Goal: Information Seeking & Learning: Find specific page/section

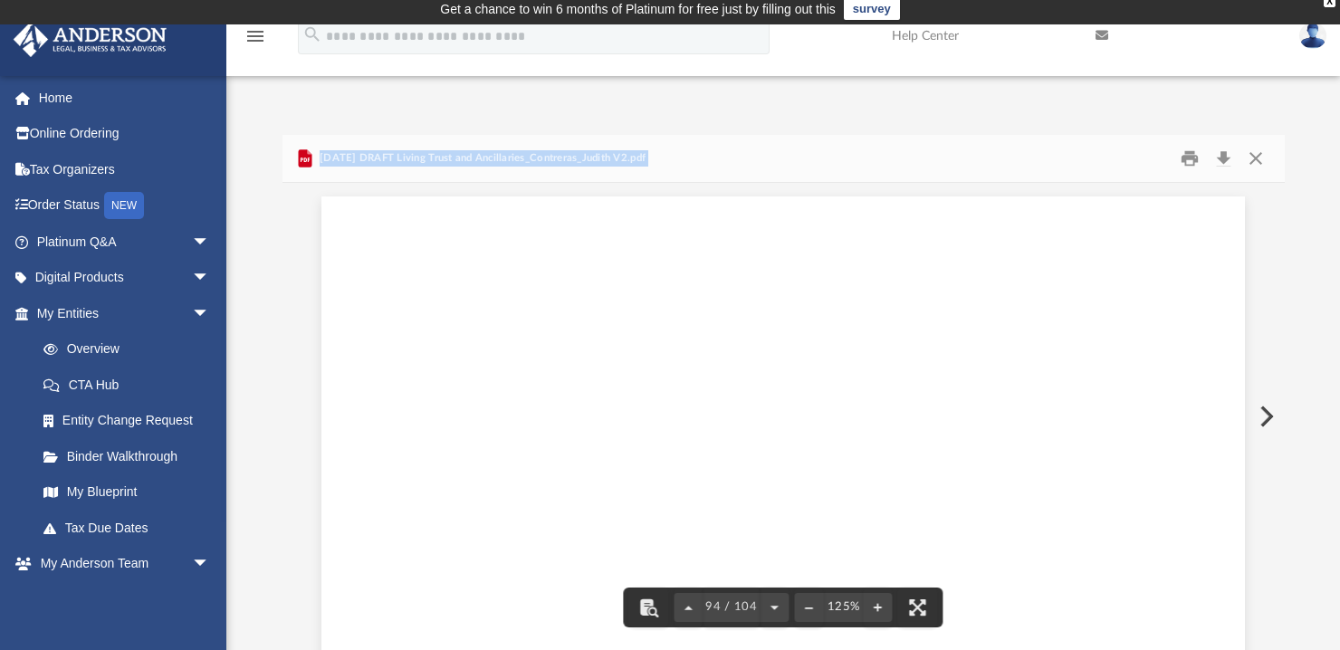
scroll to position [113997, 0]
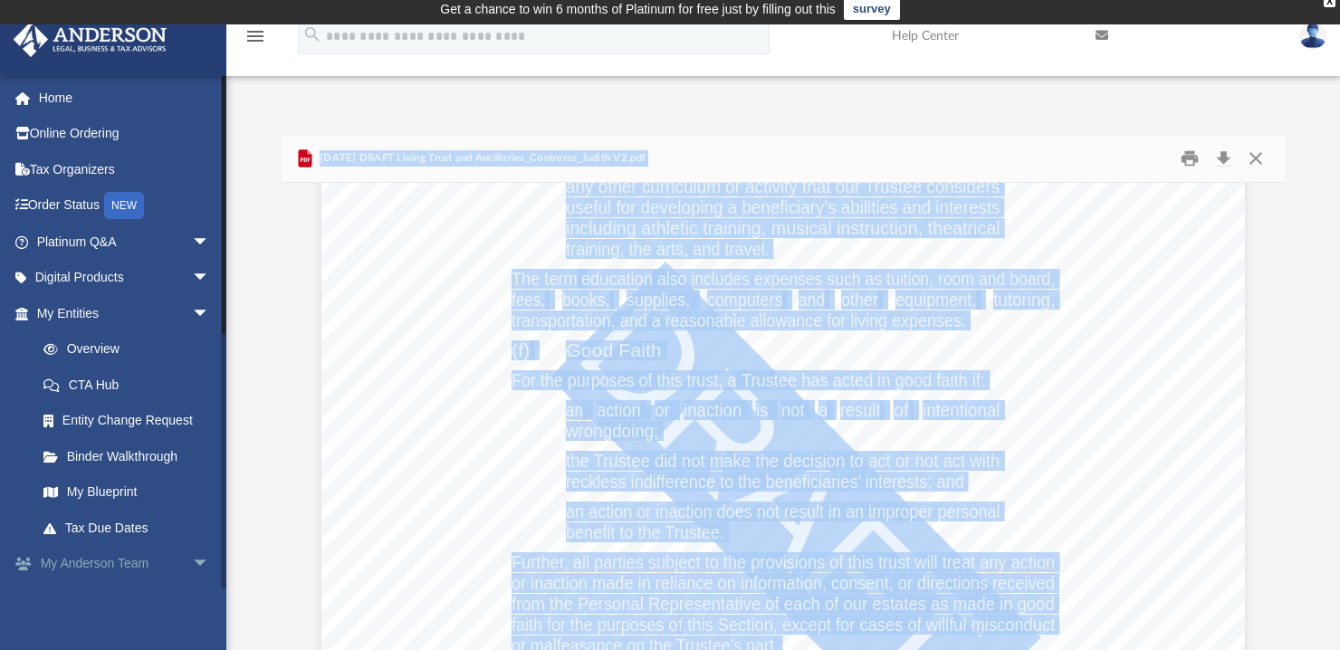
click at [192, 561] on span "arrow_drop_down" at bounding box center [210, 564] width 36 height 37
click at [79, 555] on link "My Anderson Team arrow_drop_up" at bounding box center [125, 564] width 225 height 36
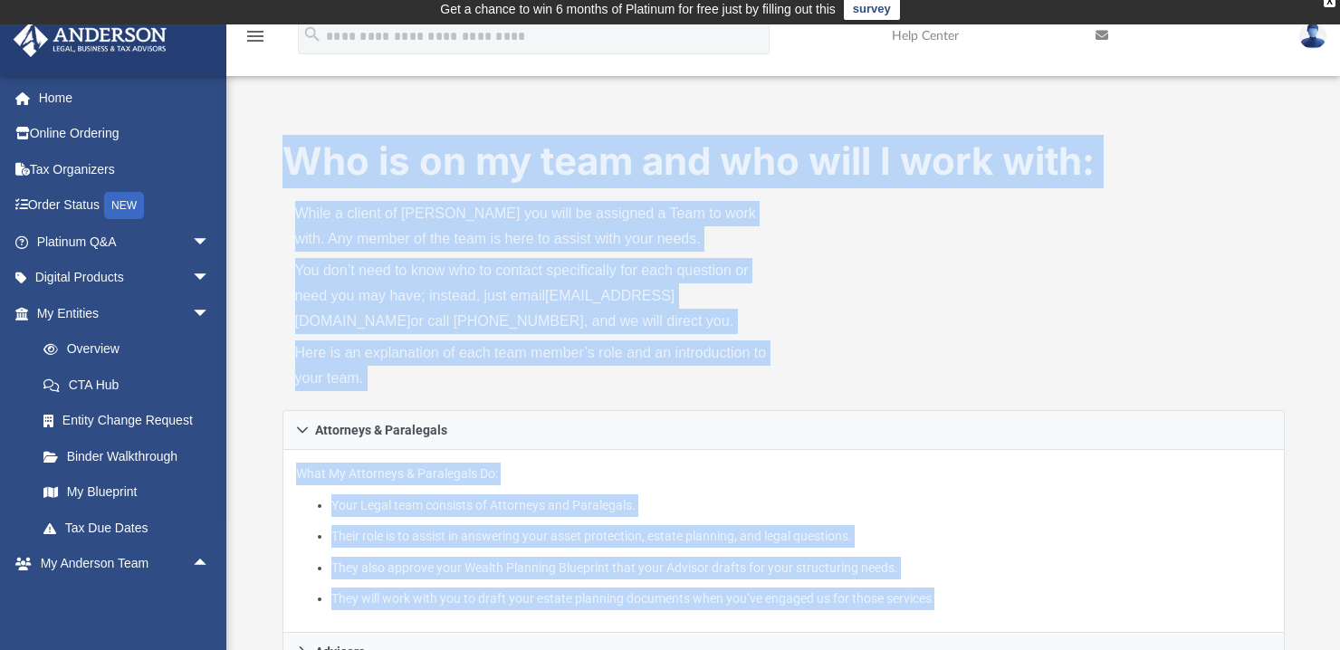
click at [1078, 369] on div "Who is on my team and who will I work with: While a client of Anderson you will…" at bounding box center [784, 272] width 1002 height 275
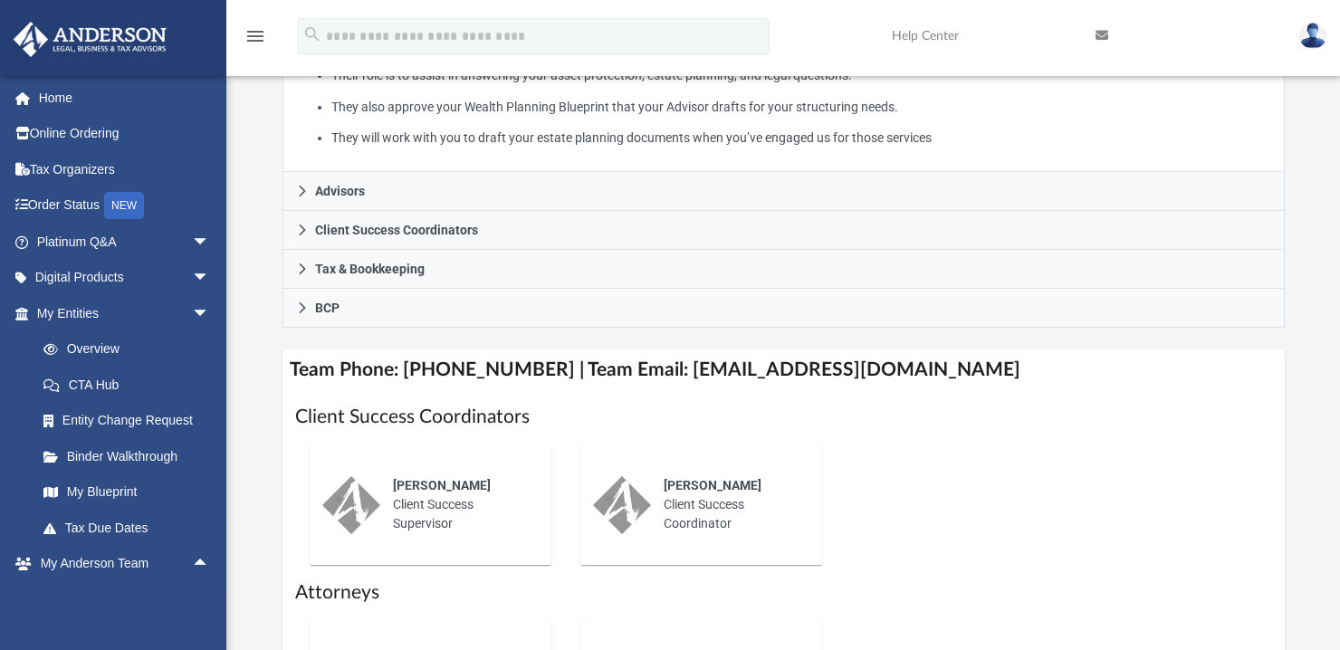
scroll to position [586, 0]
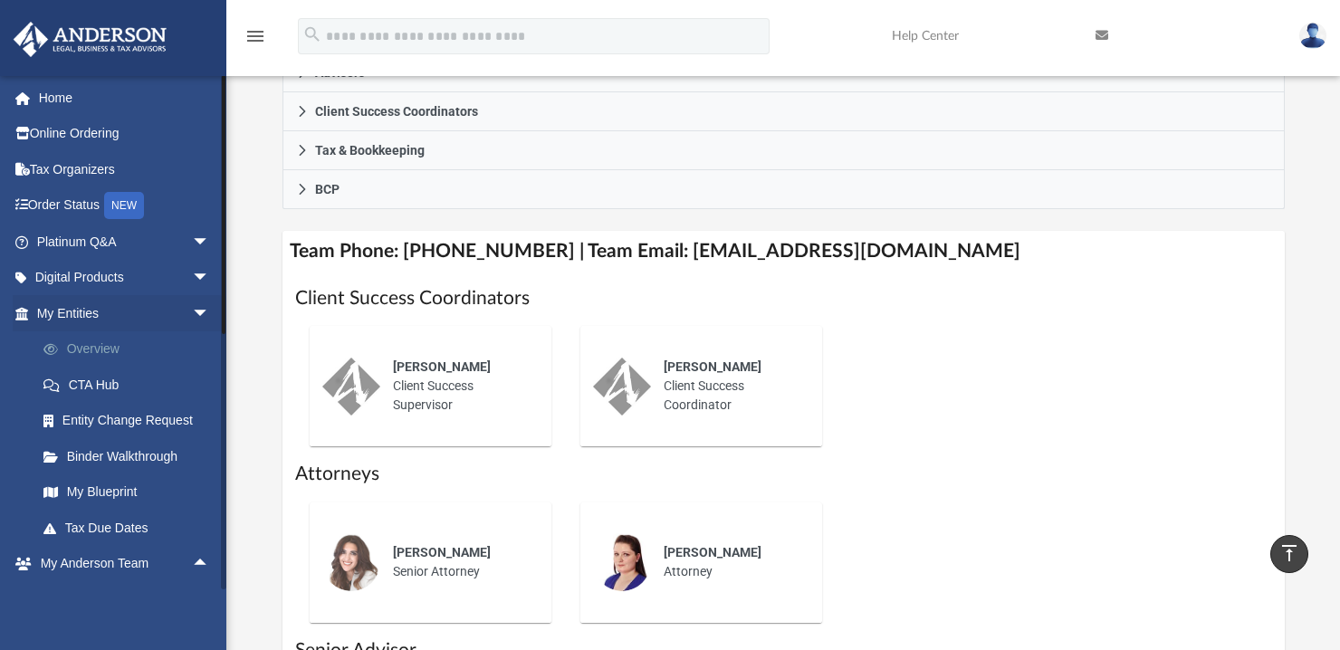
click at [95, 347] on link "Overview" at bounding box center [131, 349] width 212 height 36
click at [98, 349] on link "Overview" at bounding box center [131, 349] width 212 height 36
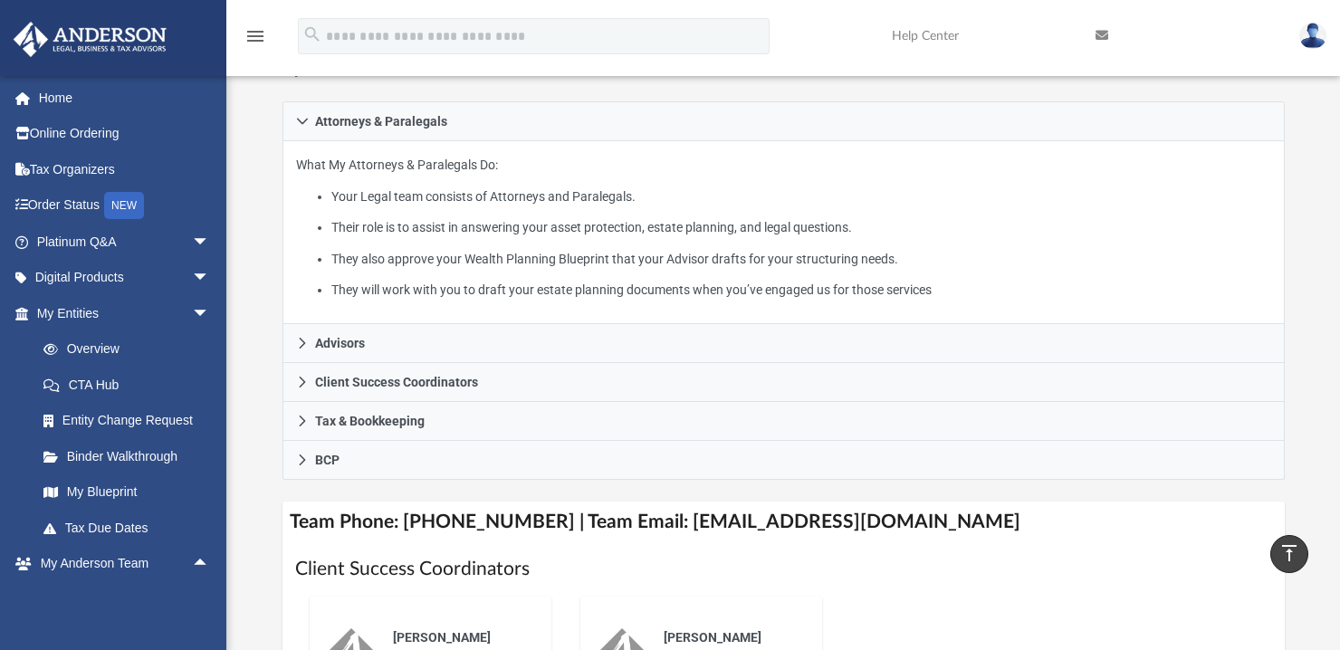
scroll to position [151, 0]
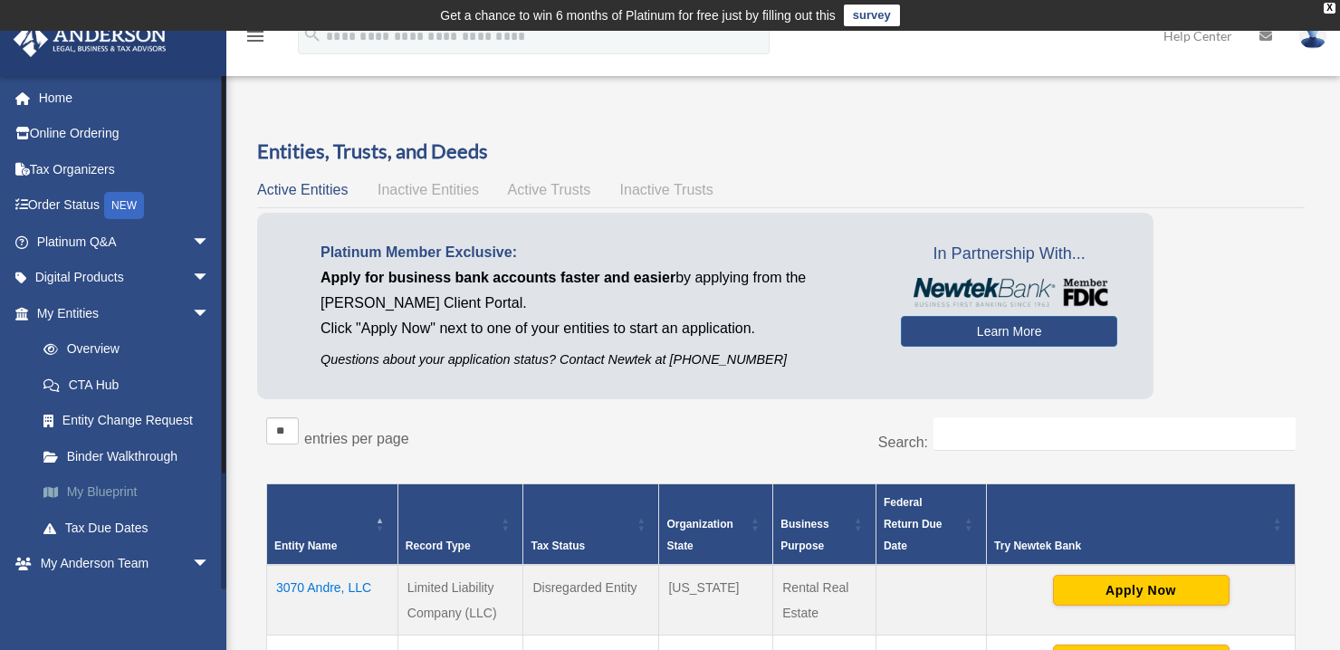
click at [92, 490] on link "My Blueprint" at bounding box center [131, 493] width 212 height 36
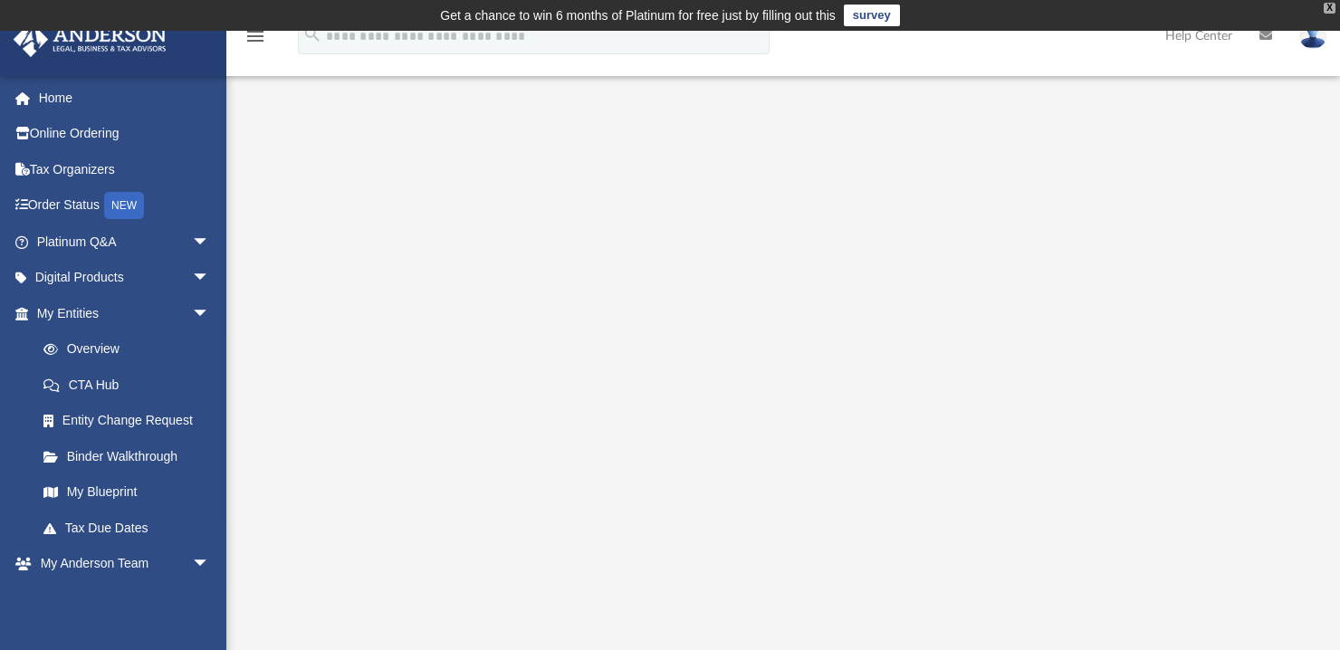
click at [1333, 4] on div "X" at bounding box center [1330, 8] width 12 height 11
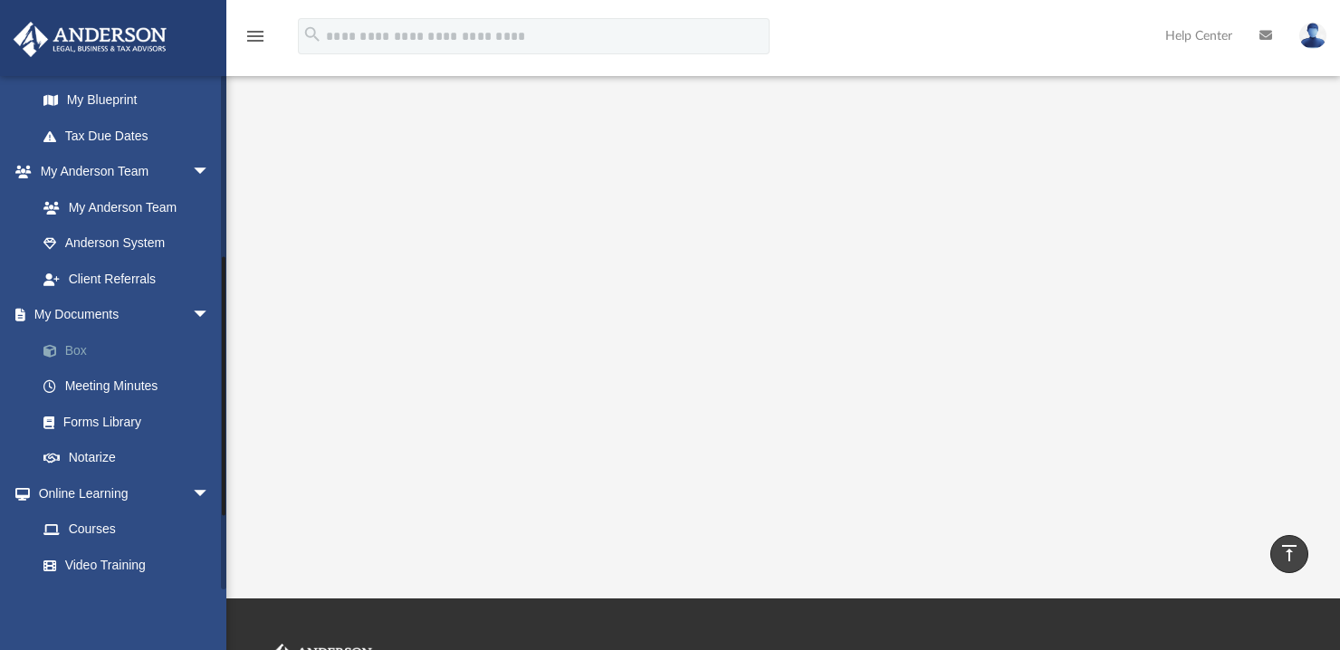
scroll to position [435, 0]
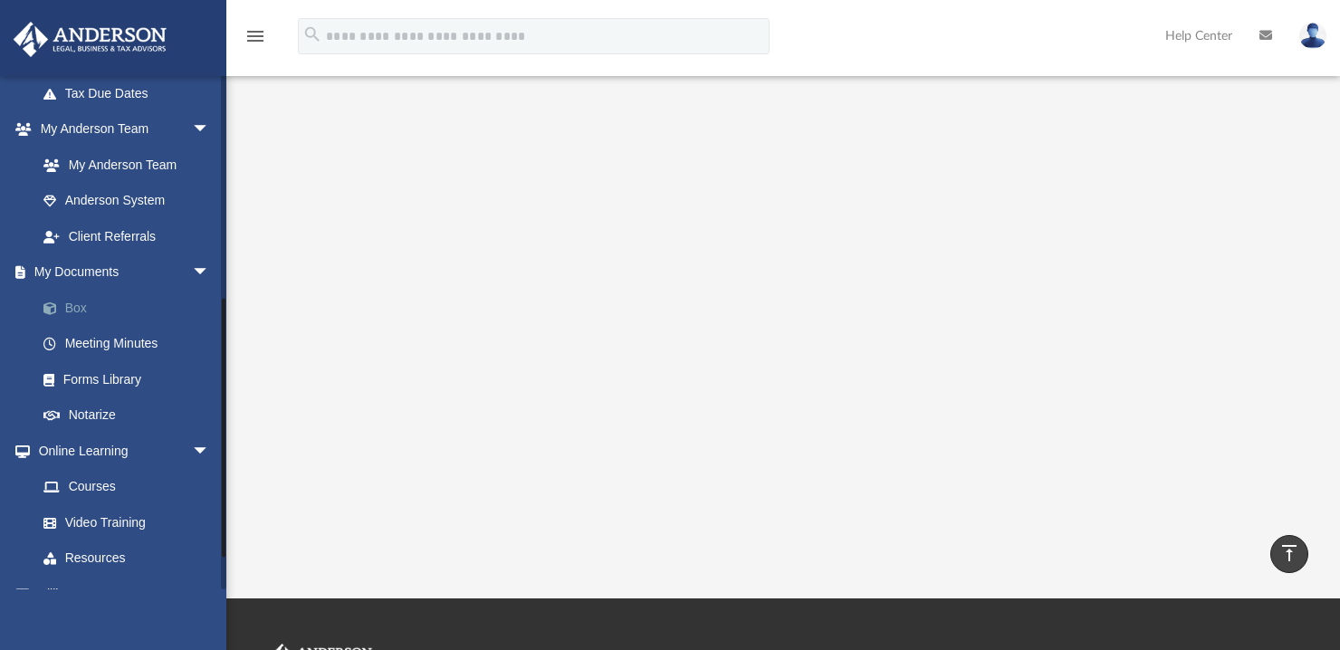
click at [76, 306] on link "Box" at bounding box center [131, 308] width 212 height 36
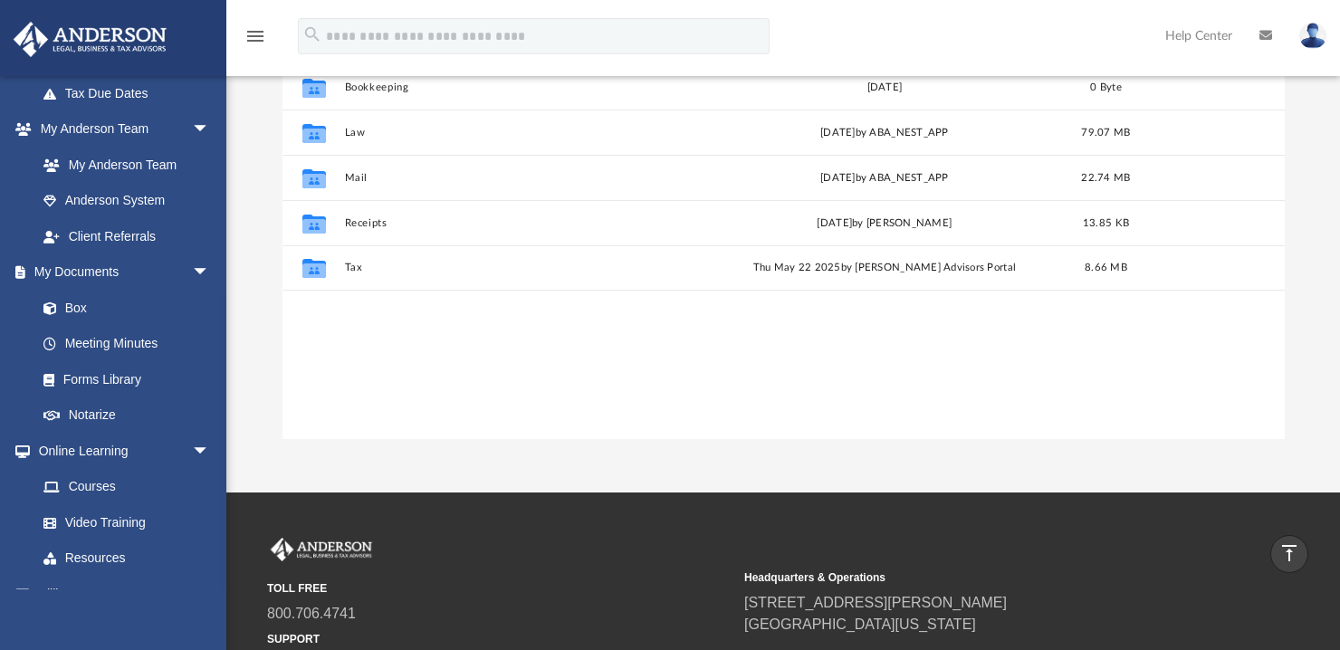
scroll to position [217, 0]
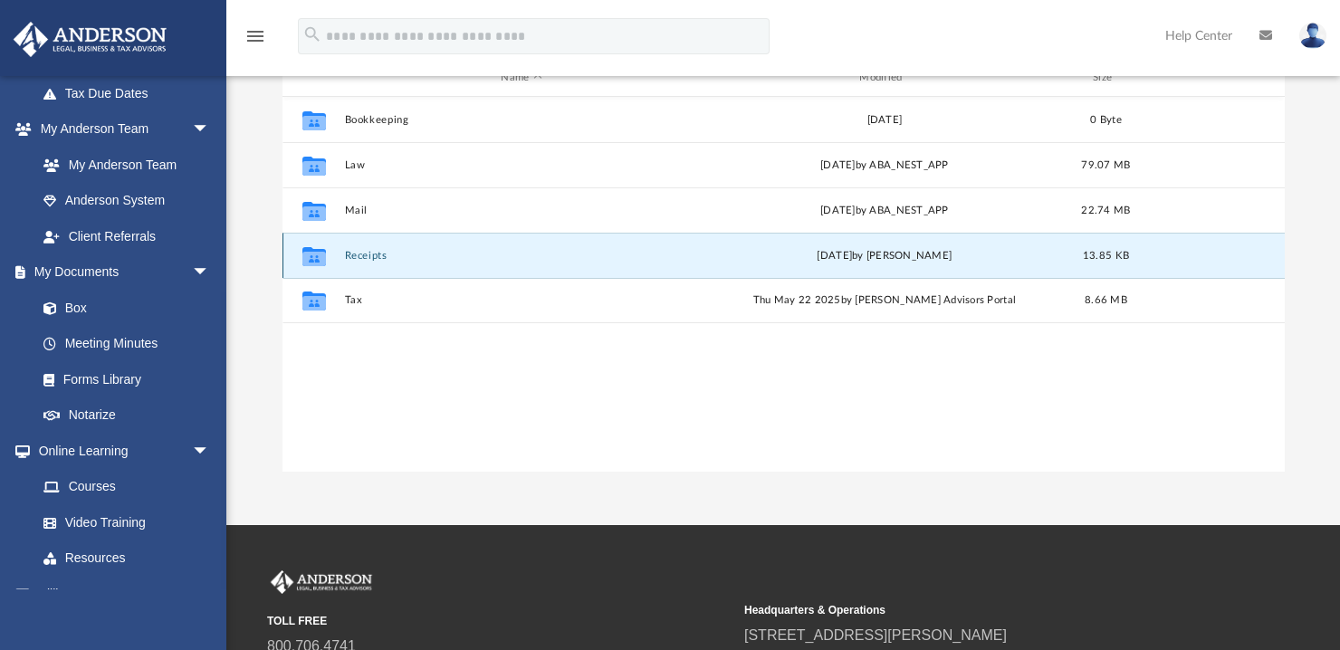
click at [368, 257] on button "Receipts" at bounding box center [521, 256] width 355 height 12
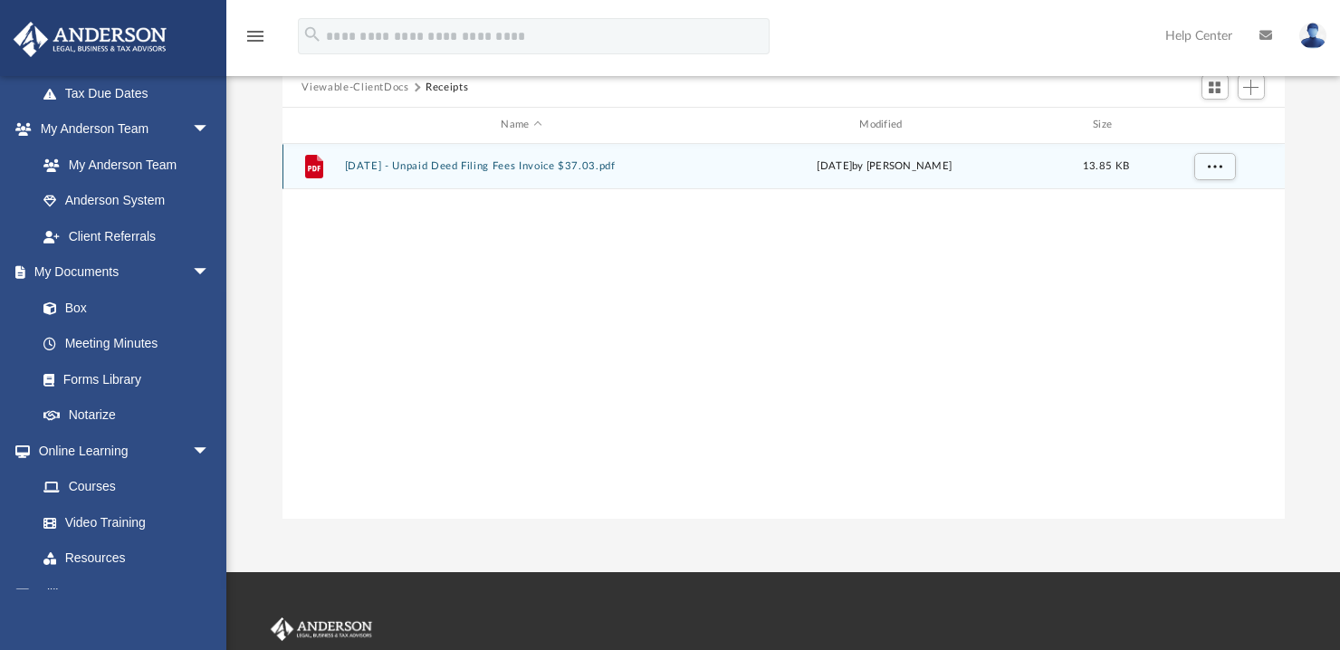
scroll to position [145, 0]
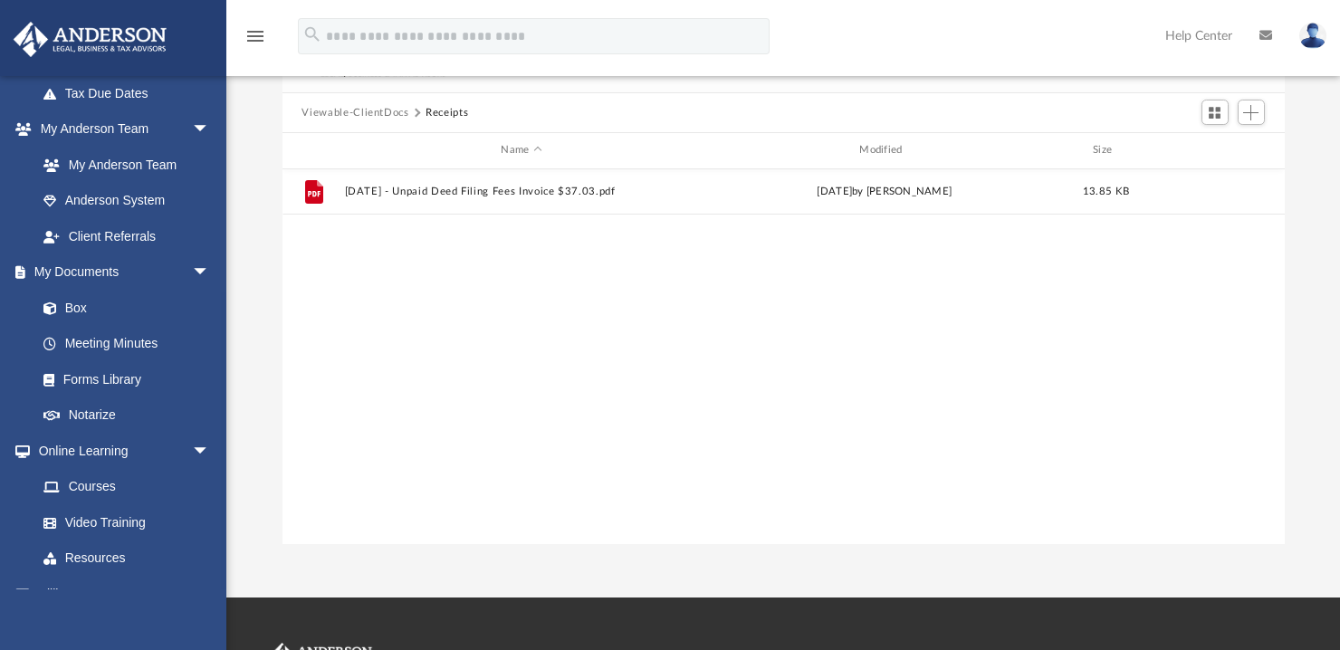
click at [337, 114] on button "Viewable-ClientDocs" at bounding box center [355, 113] width 107 height 16
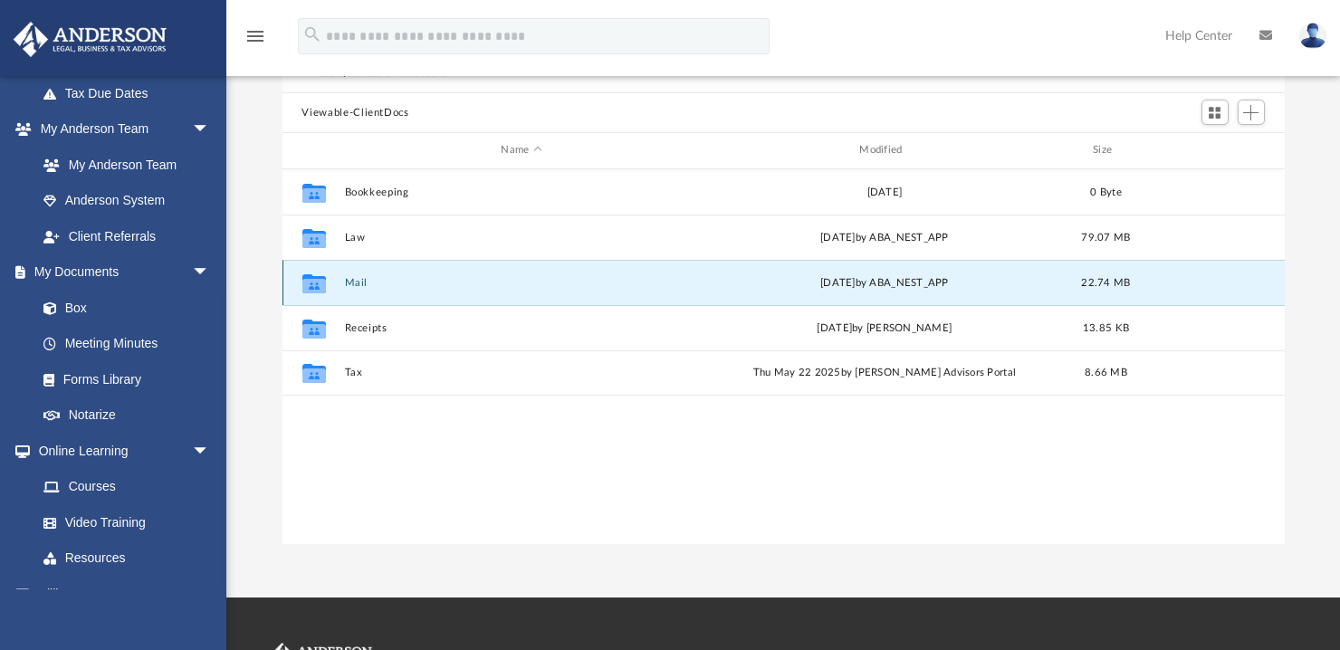
click at [347, 284] on button "Mail" at bounding box center [521, 283] width 355 height 12
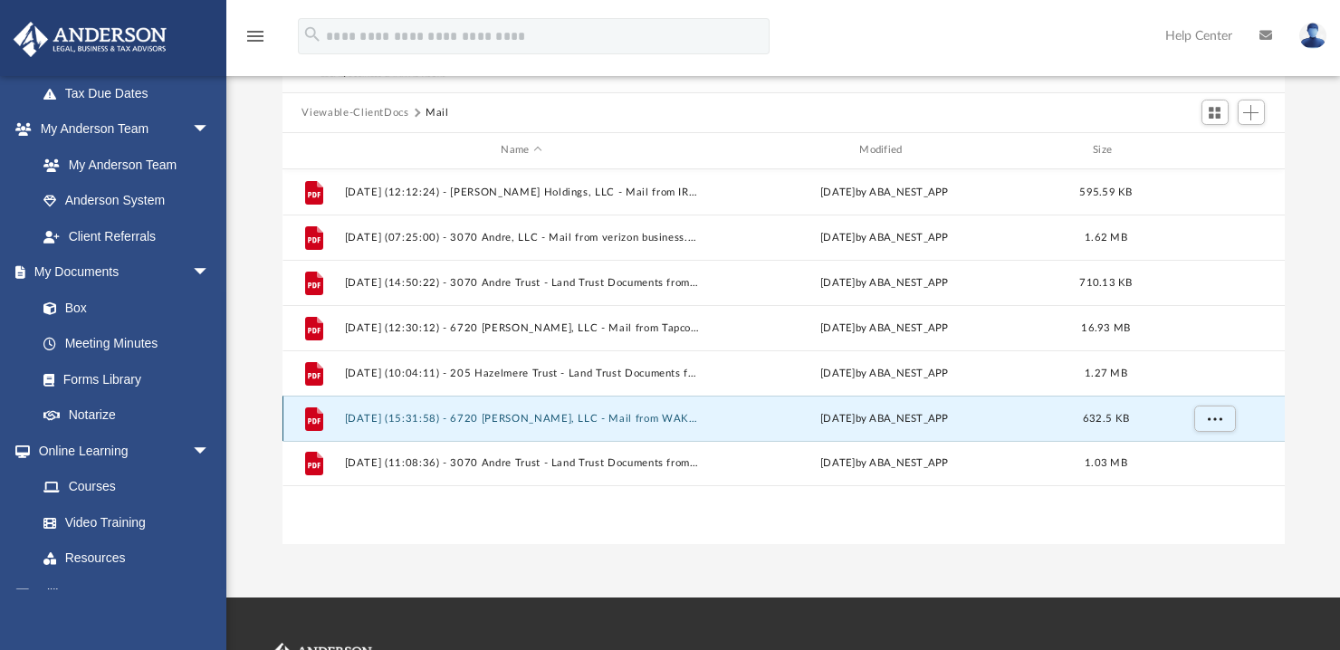
click at [468, 422] on button "[DATE] (15:31:58) - 6720 [PERSON_NAME], LLC - Mail from WAKE COUNTY TAX ADMINIS…" at bounding box center [521, 419] width 355 height 12
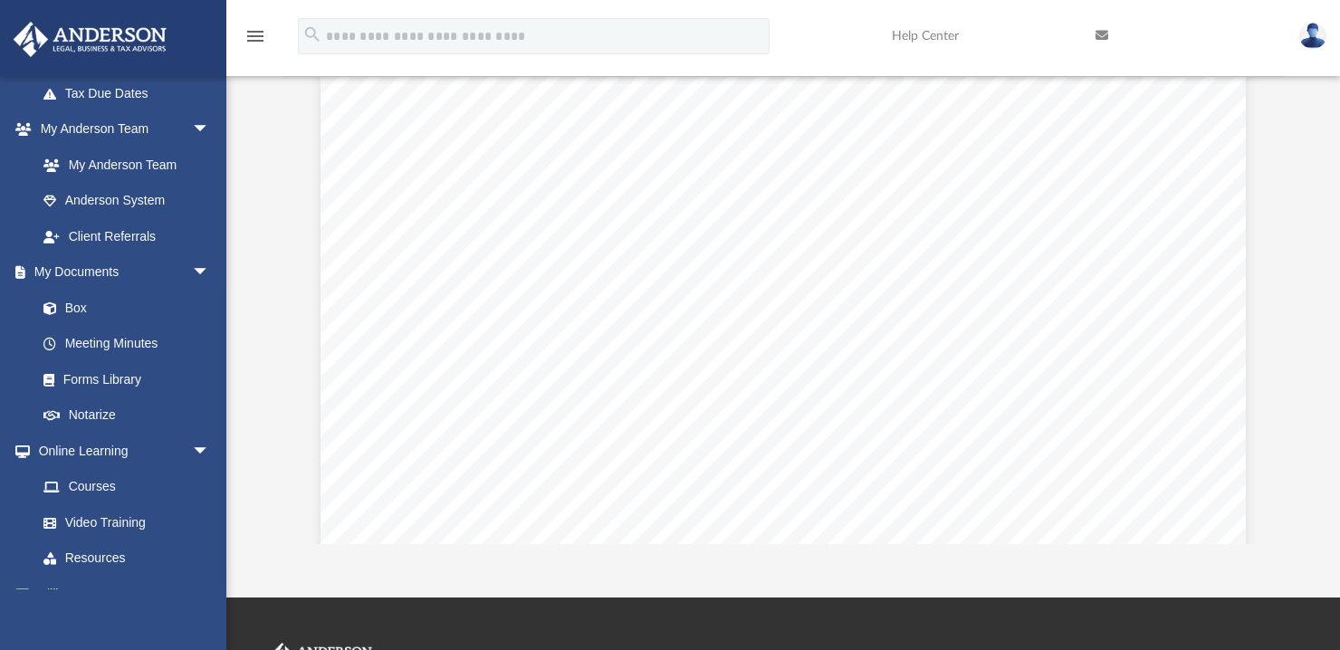
scroll to position [0, 0]
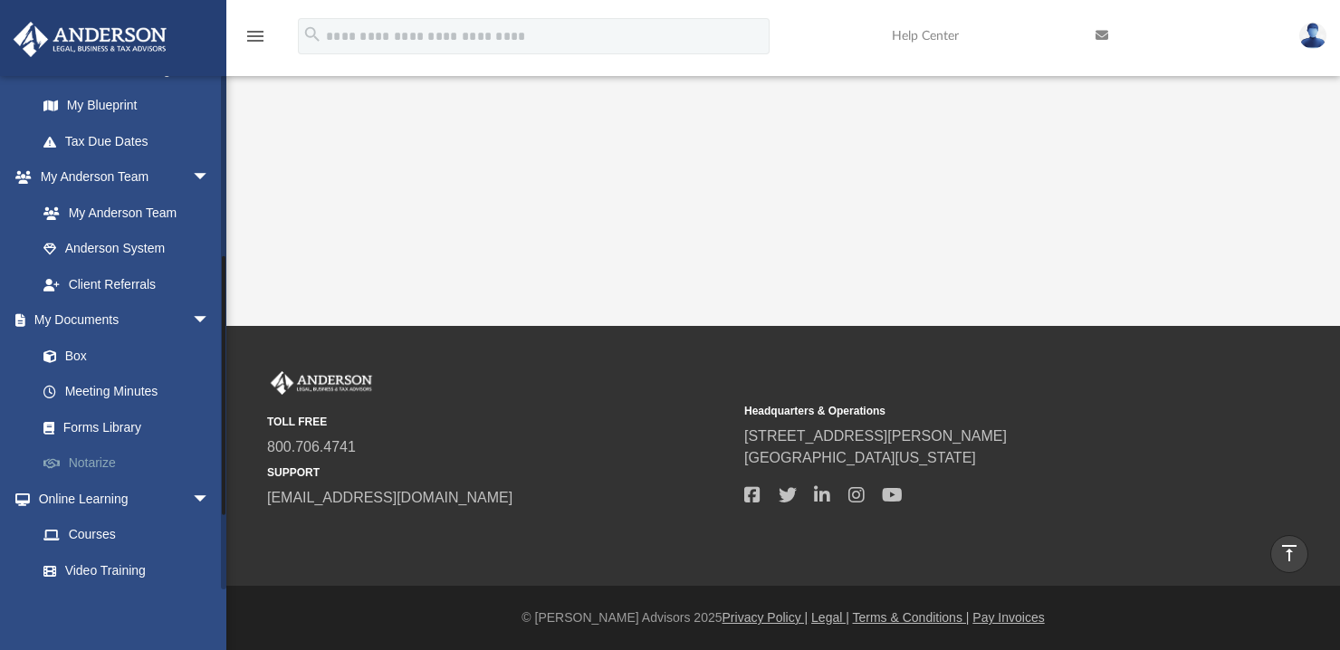
scroll to position [351, 0]
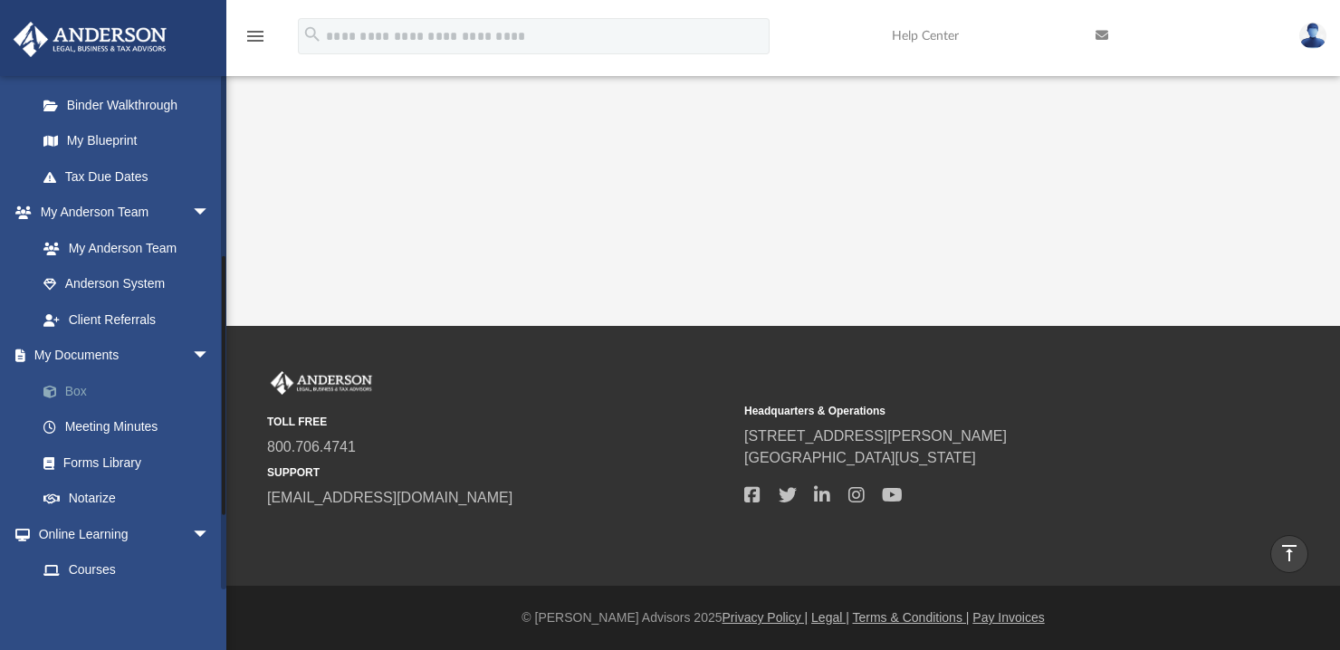
click at [78, 387] on link "Box" at bounding box center [131, 391] width 212 height 36
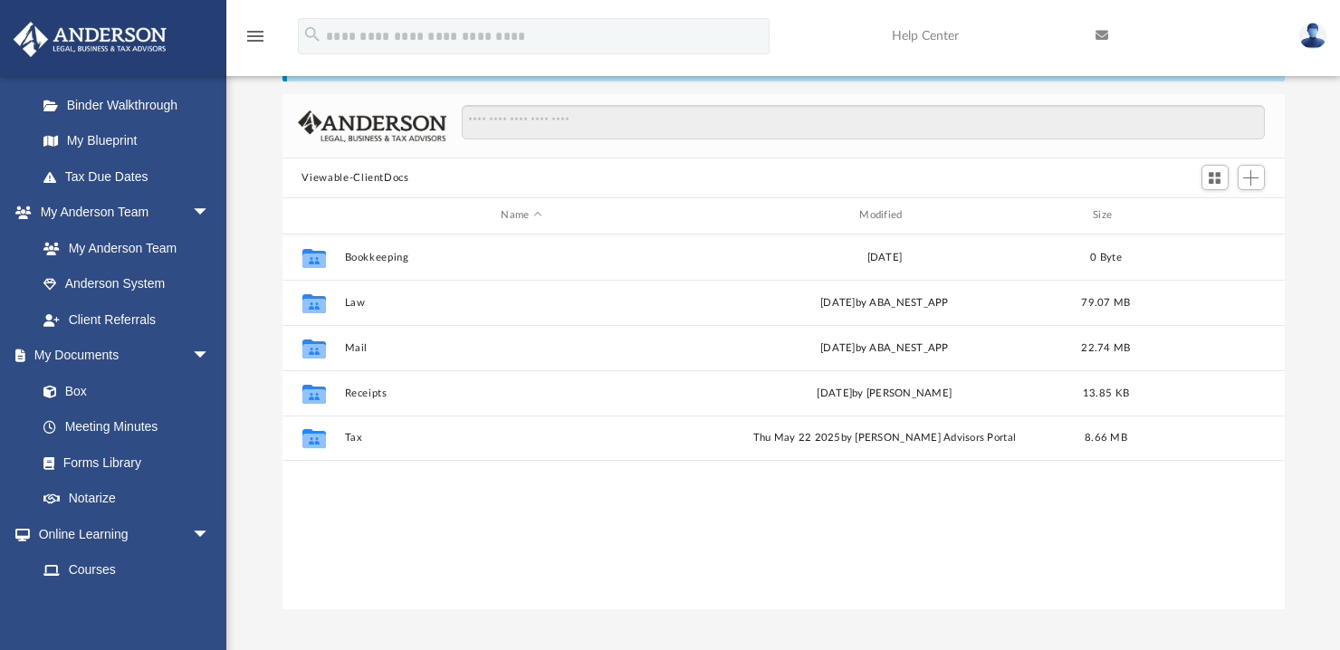
scroll to position [54, 0]
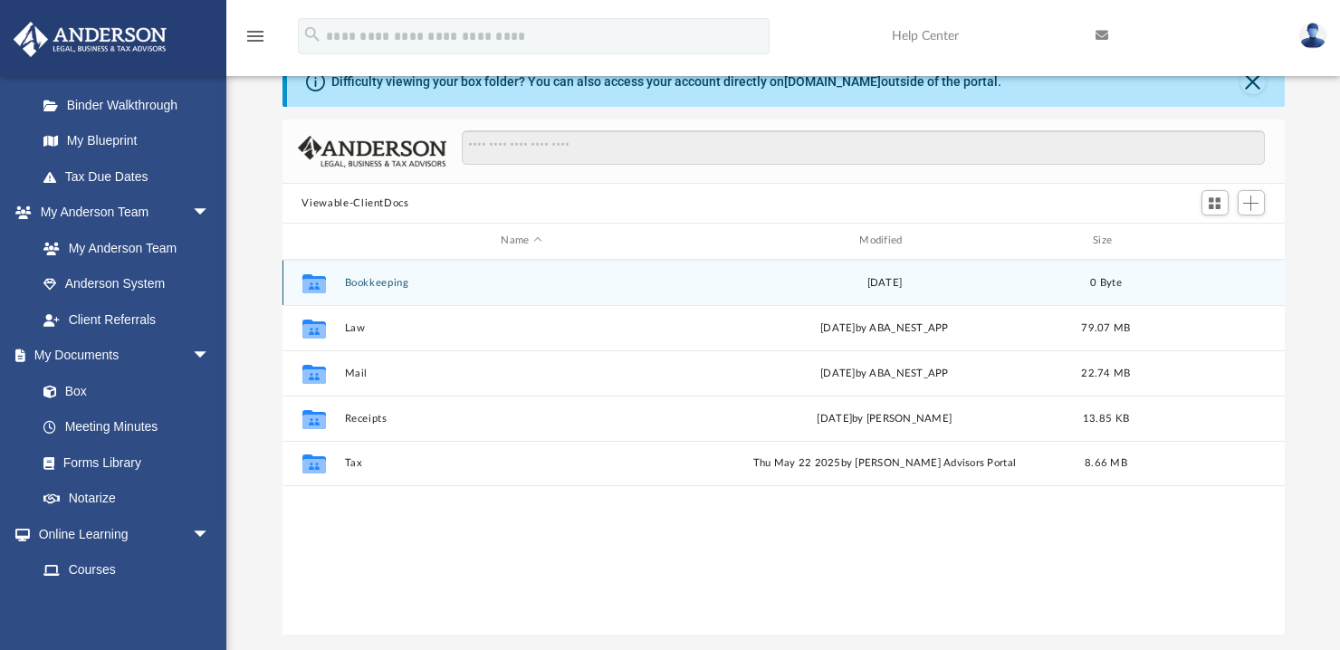
click at [362, 289] on div "Collaborated Folder Bookkeeping [DATE] 0 Byte" at bounding box center [784, 282] width 1002 height 45
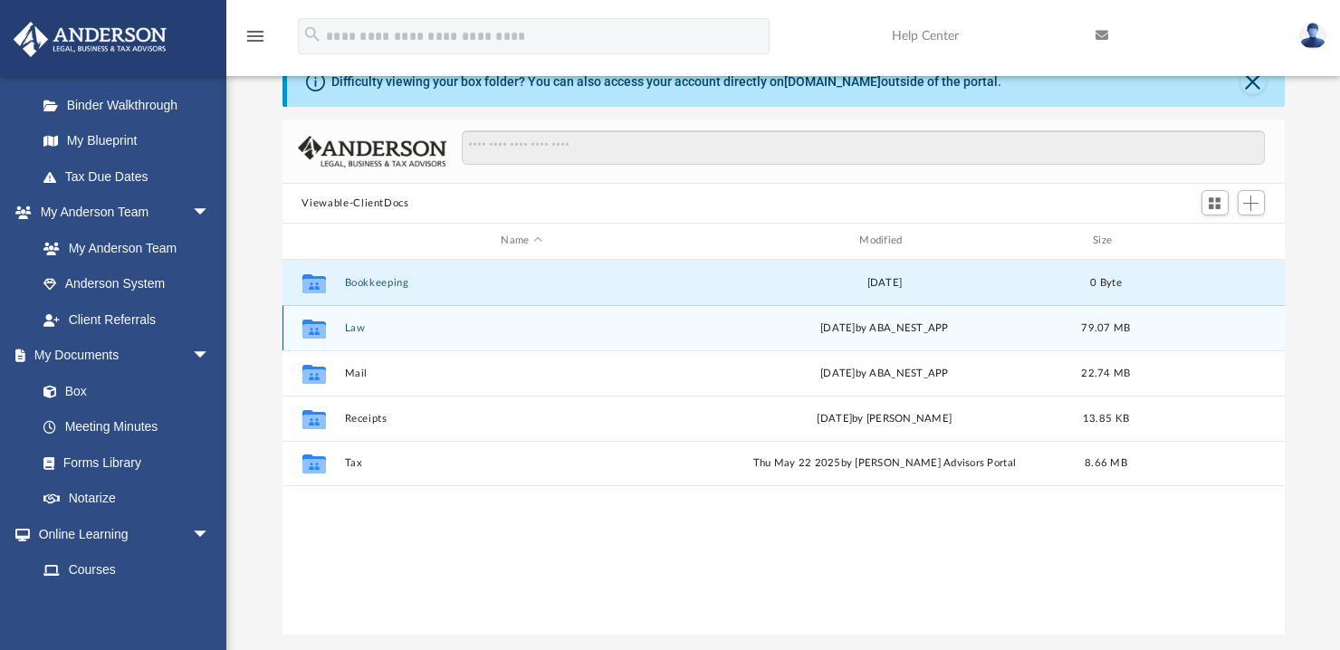
click at [351, 331] on button "Law" at bounding box center [521, 328] width 355 height 12
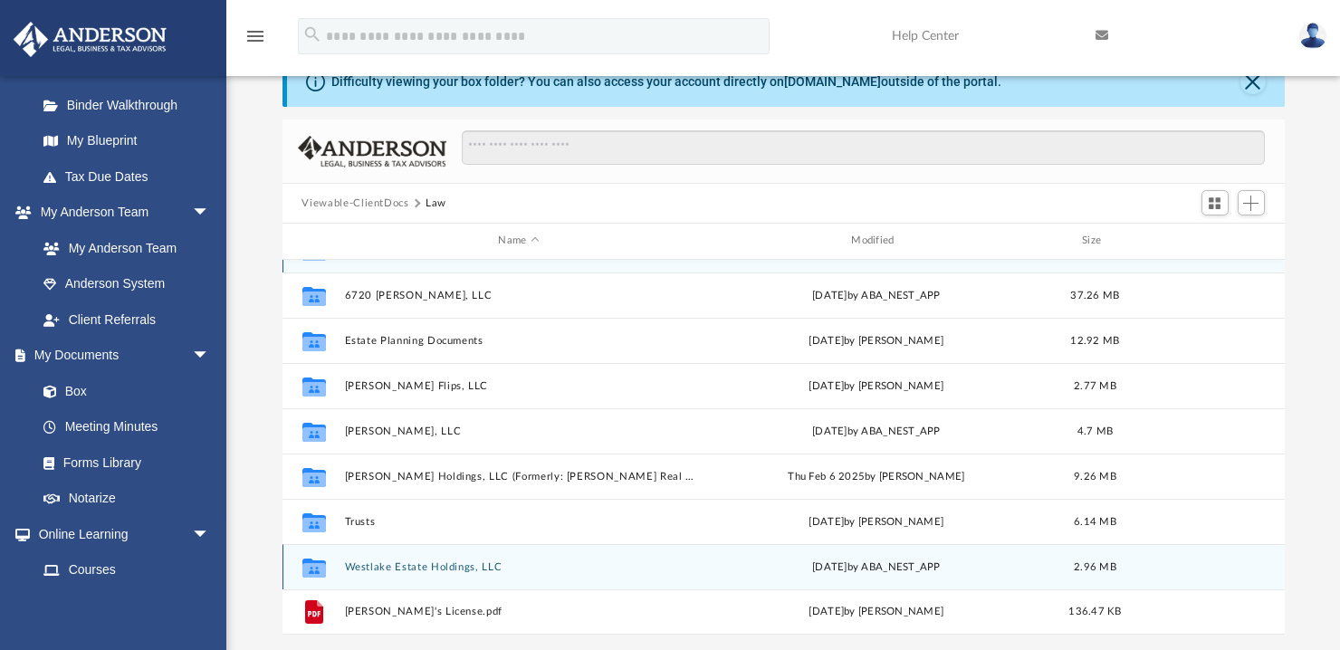
scroll to position [0, 0]
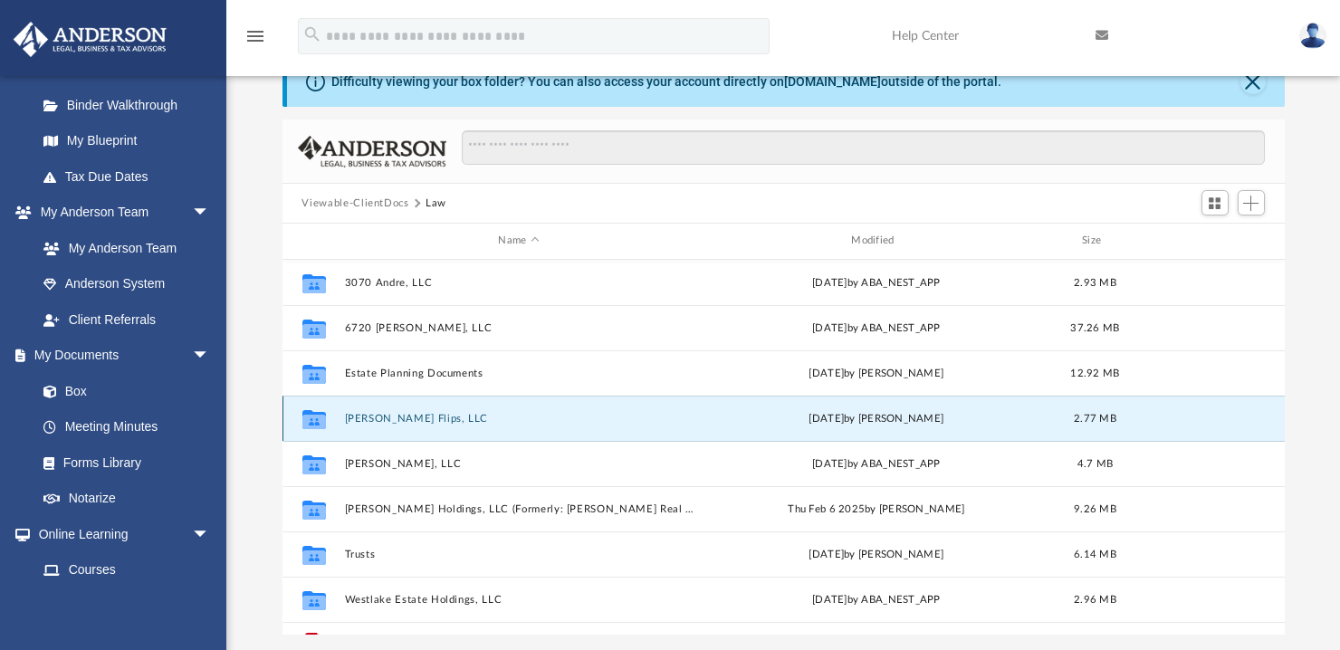
click at [380, 421] on button "[PERSON_NAME] Flips, LLC" at bounding box center [519, 419] width 350 height 12
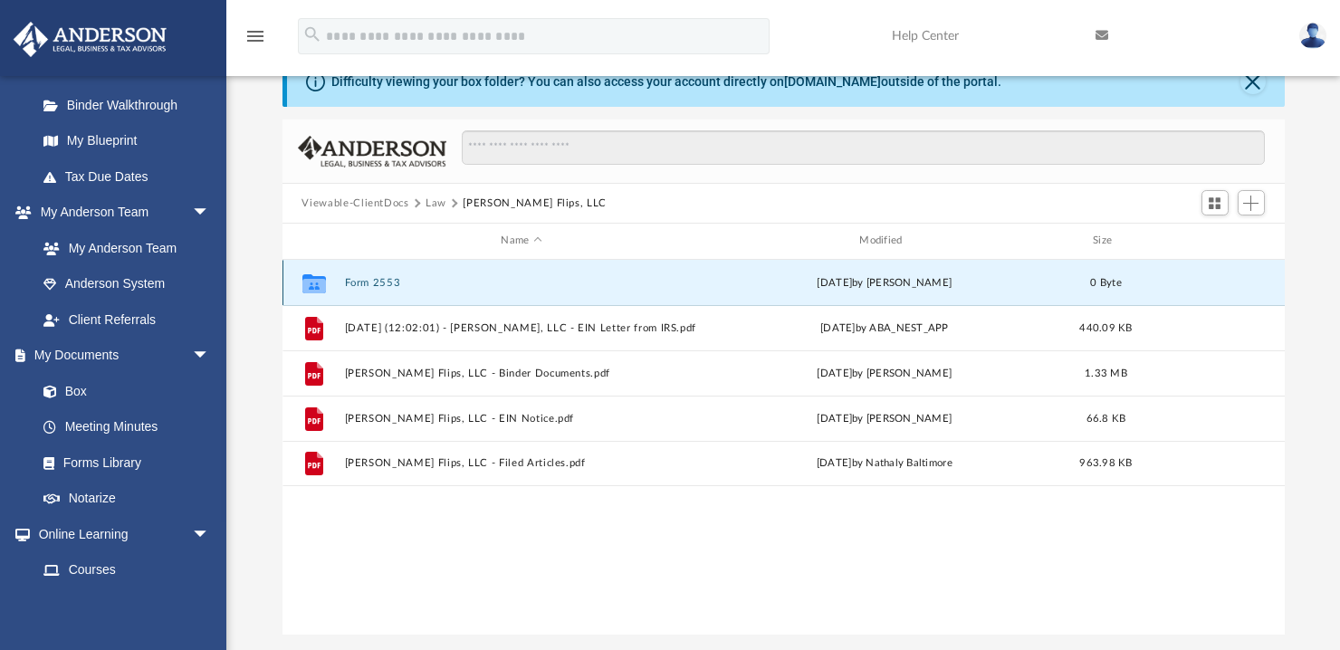
click at [366, 283] on button "Form 2553" at bounding box center [521, 283] width 355 height 12
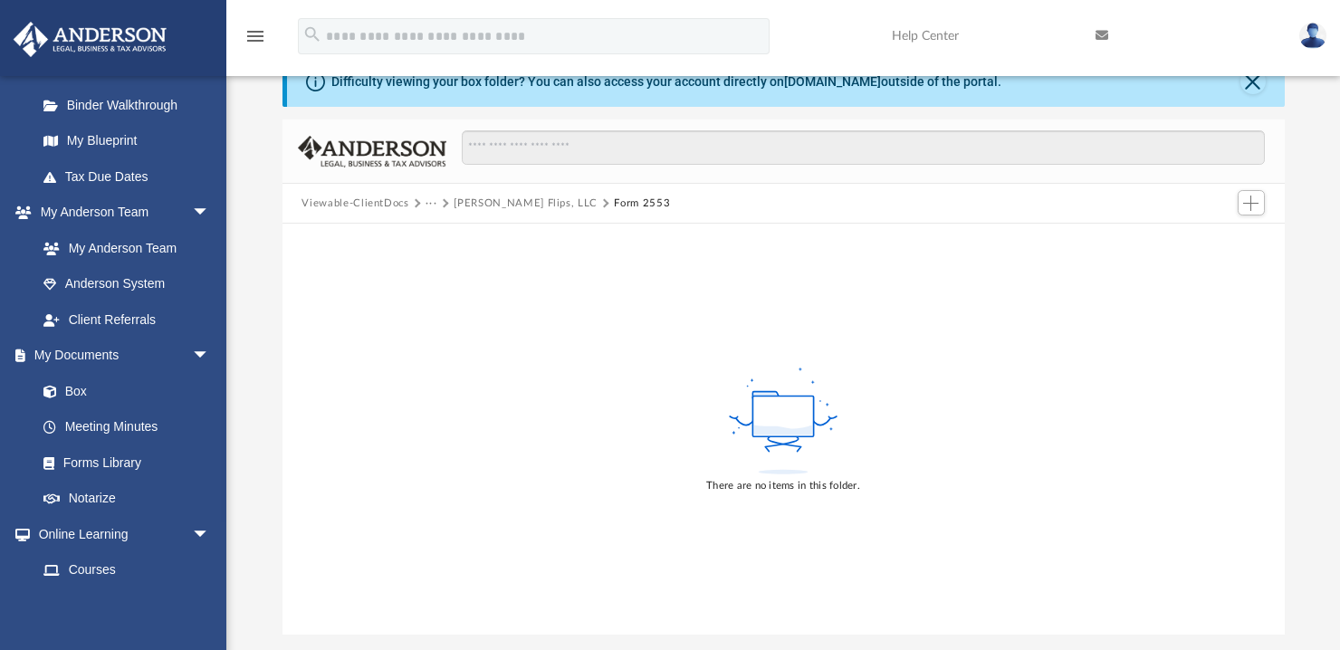
click at [503, 201] on button "[PERSON_NAME] Flips, LLC" at bounding box center [526, 204] width 144 height 16
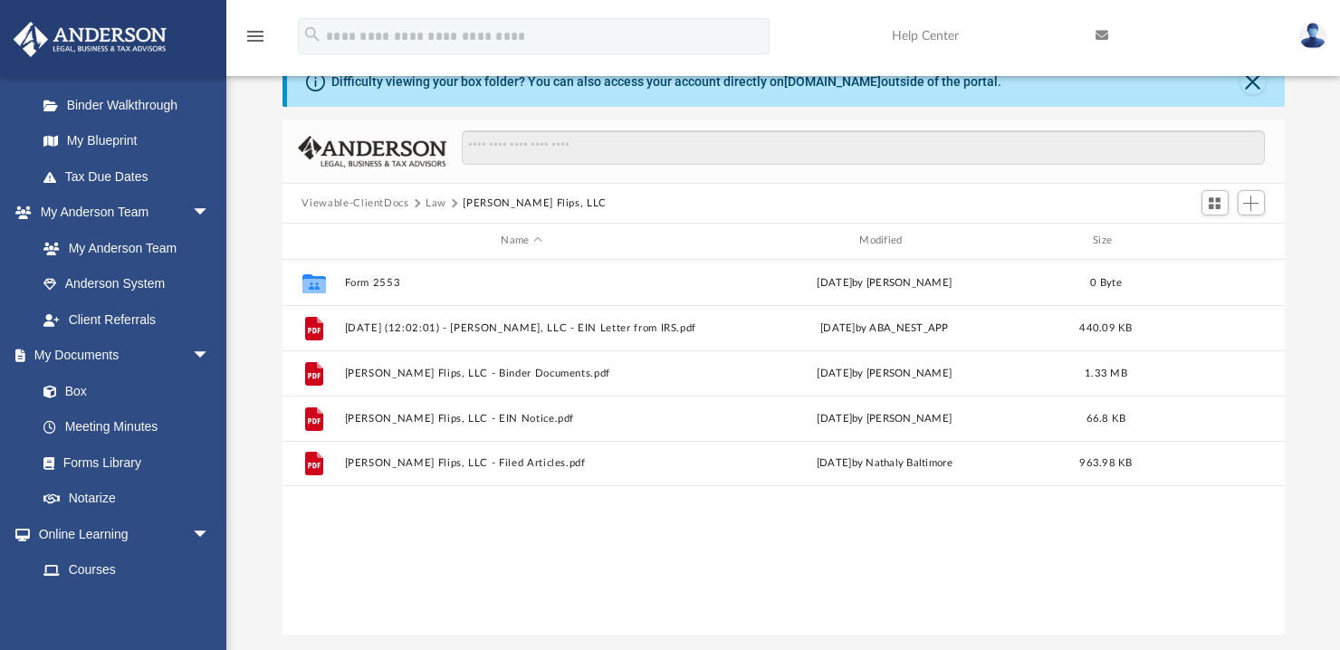
scroll to position [400, 992]
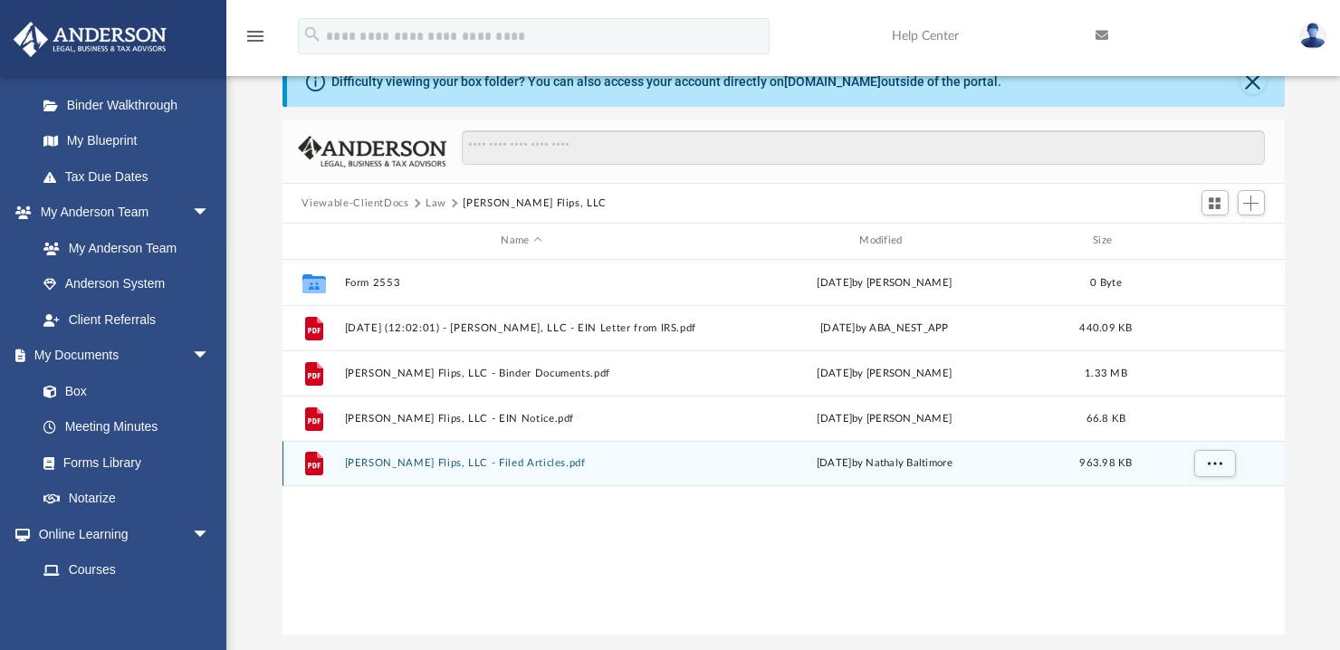
click at [461, 463] on button "[PERSON_NAME] Flips, LLC - Filed Articles.pdf" at bounding box center [521, 463] width 355 height 12
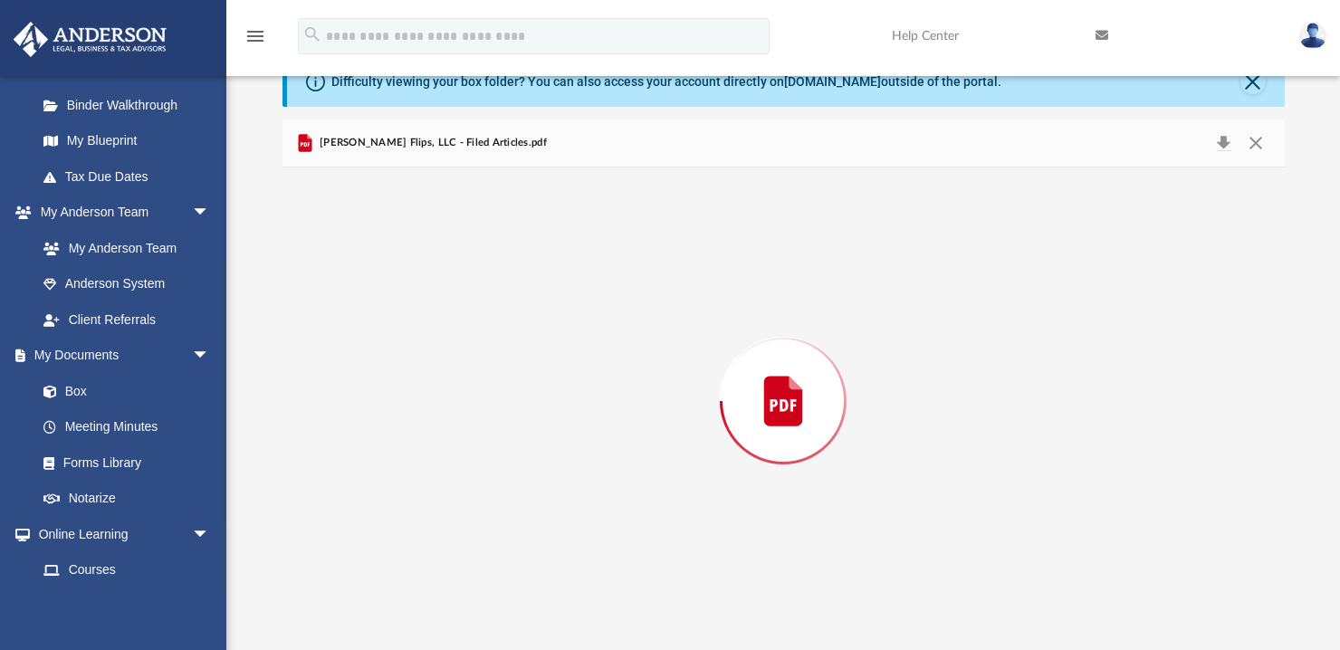
click at [461, 463] on div "Preview" at bounding box center [784, 401] width 1002 height 467
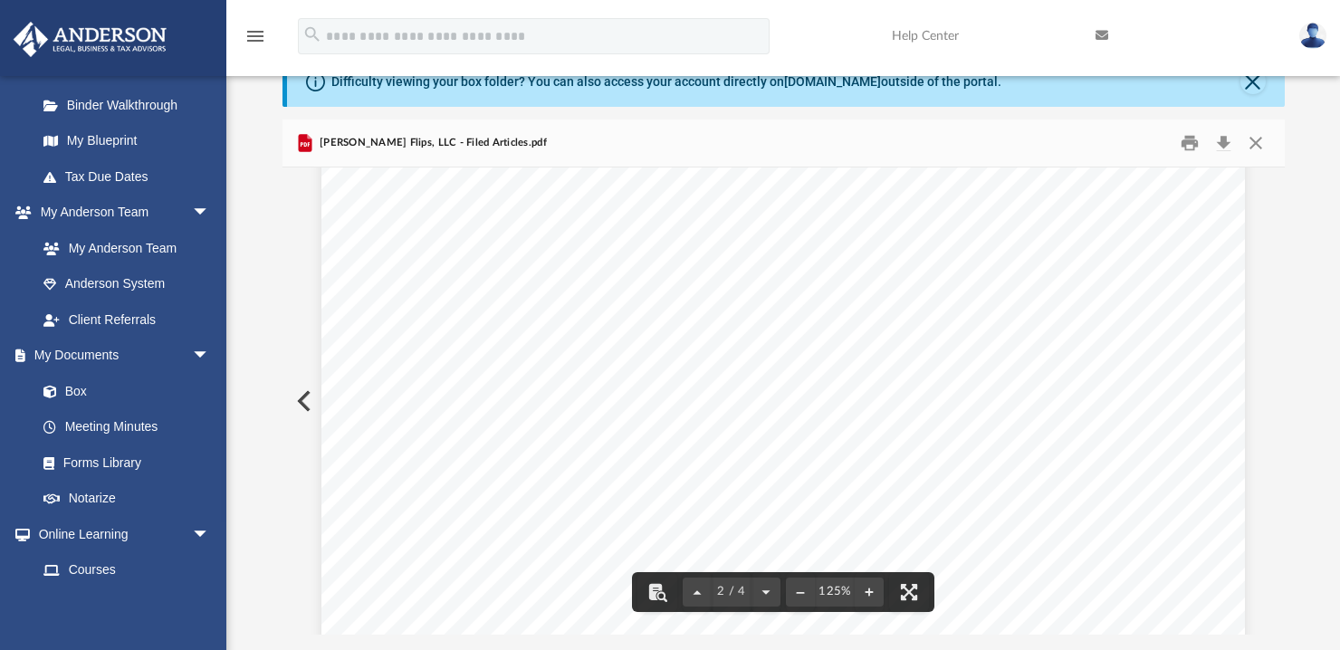
scroll to position [1739, 0]
